Goal: Transaction & Acquisition: Purchase product/service

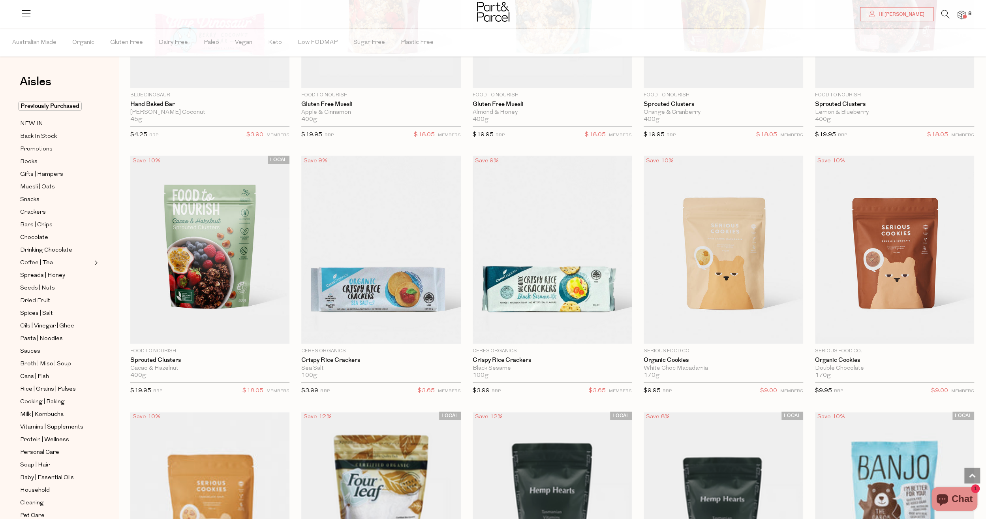
click at [970, 13] on span "8" at bounding box center [969, 13] width 7 height 7
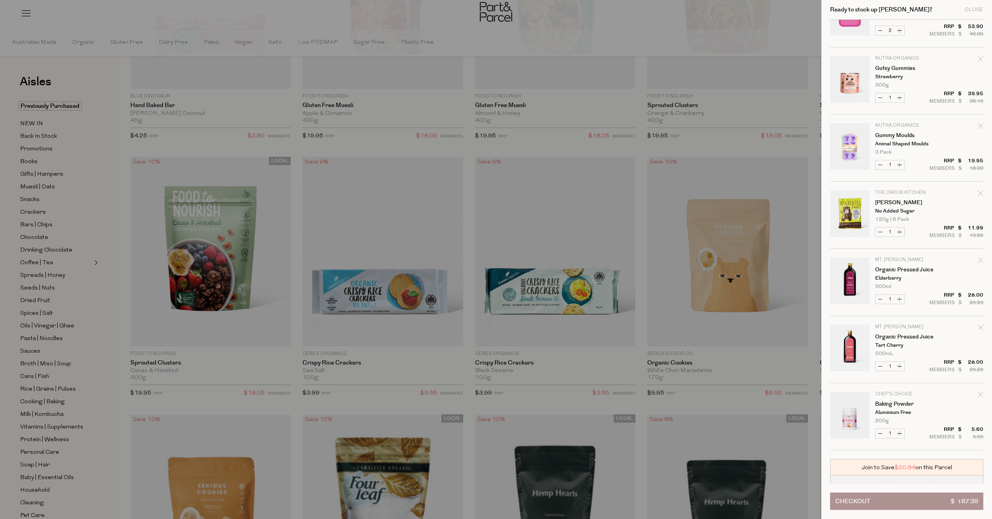
scroll to position [73, 0]
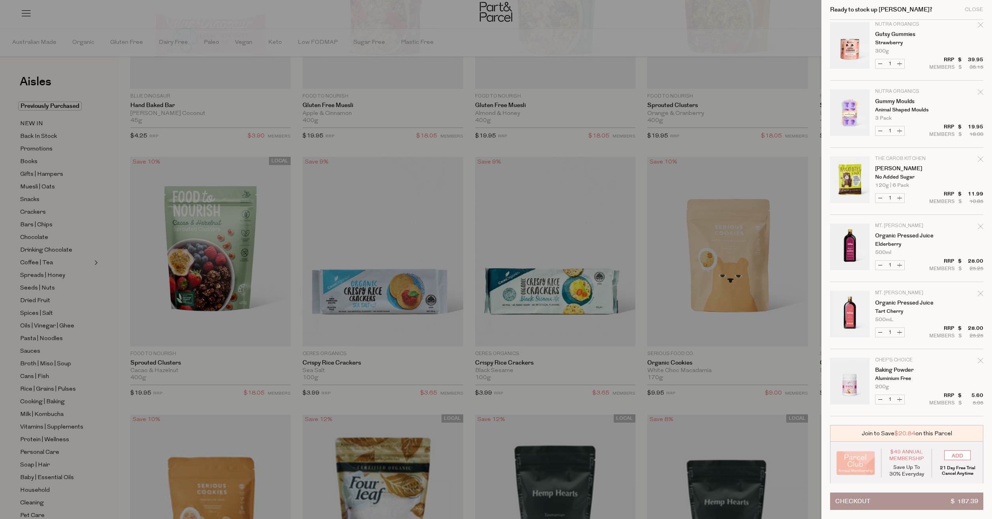
click at [876, 376] on p "Aluminium Free" at bounding box center [905, 378] width 61 height 5
click at [884, 370] on link "Baking Powder" at bounding box center [905, 370] width 61 height 6
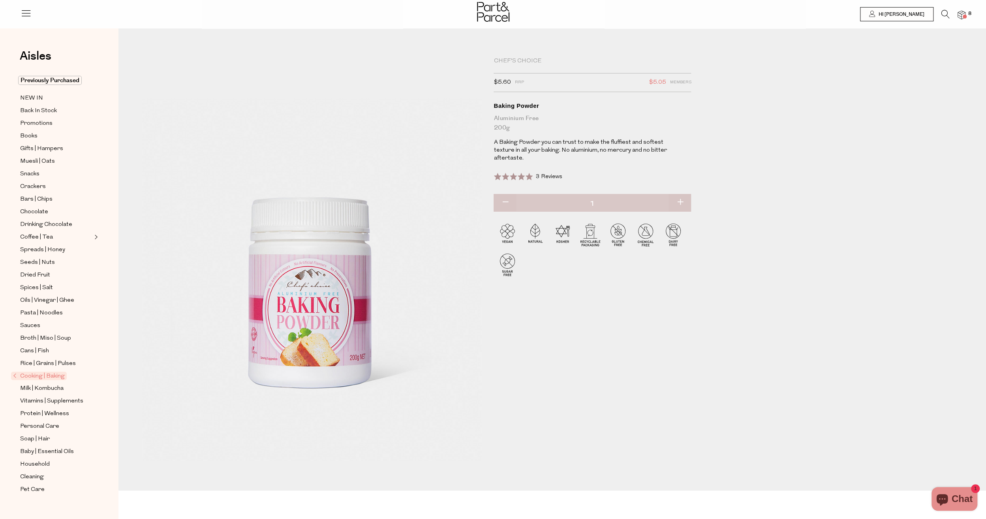
click at [504, 195] on button "button" at bounding box center [505, 202] width 23 height 17
type input "0"
click at [603, 203] on button "Add to Parcel" at bounding box center [592, 204] width 197 height 20
